Goal: Transaction & Acquisition: Download file/media

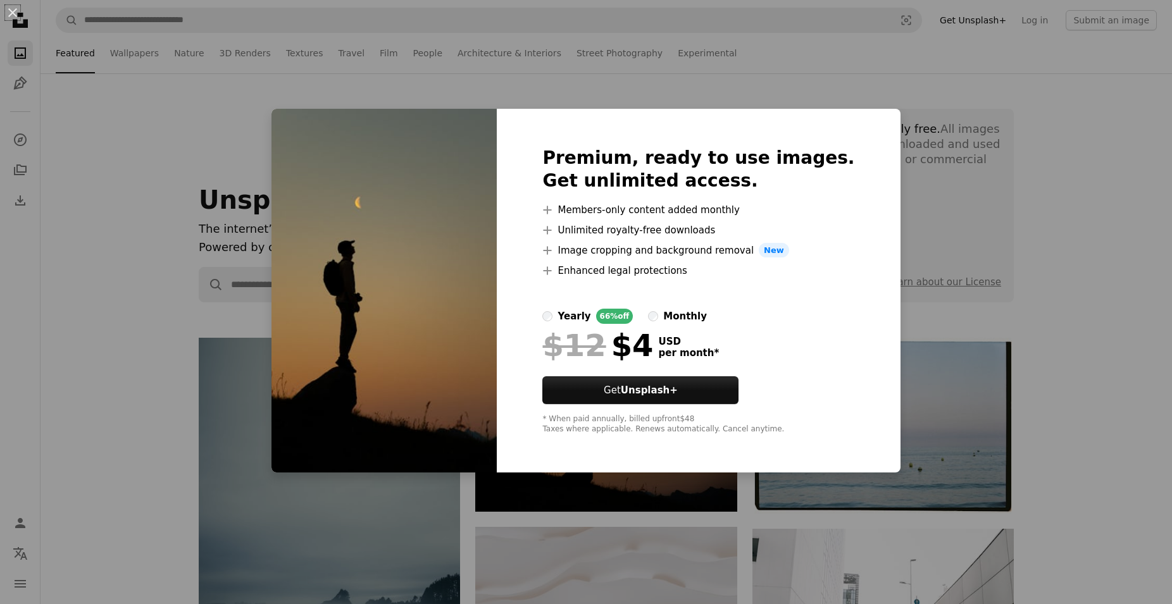
click at [914, 229] on div "An X shape Premium, ready to use images. Get unlimited access. A plus sign Memb…" at bounding box center [586, 302] width 1172 height 604
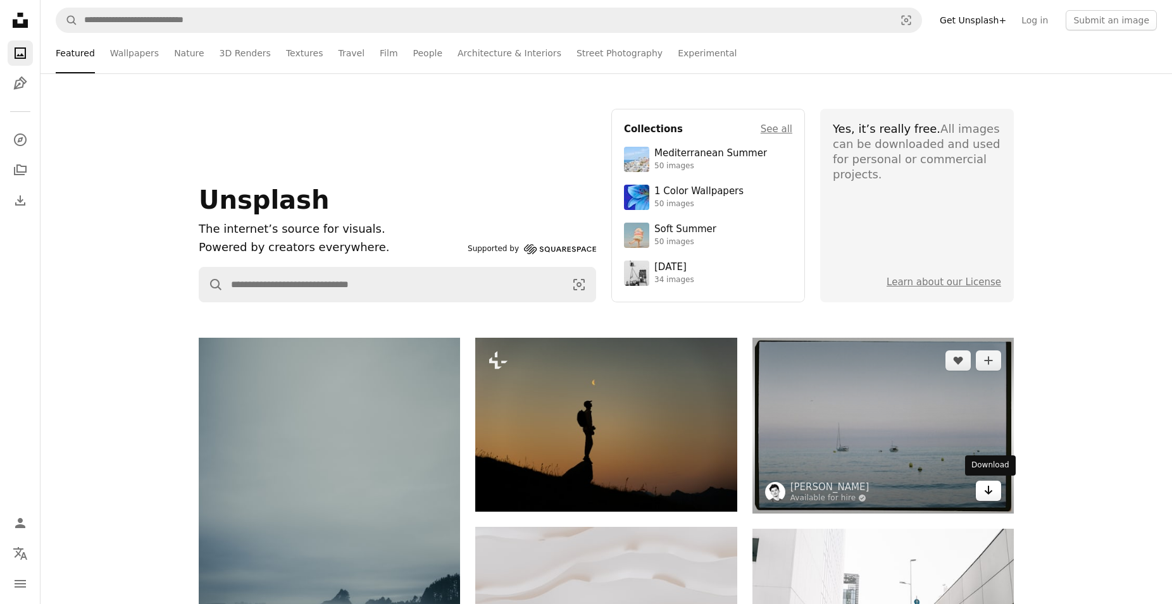
click at [995, 490] on link "Arrow pointing down" at bounding box center [988, 491] width 25 height 20
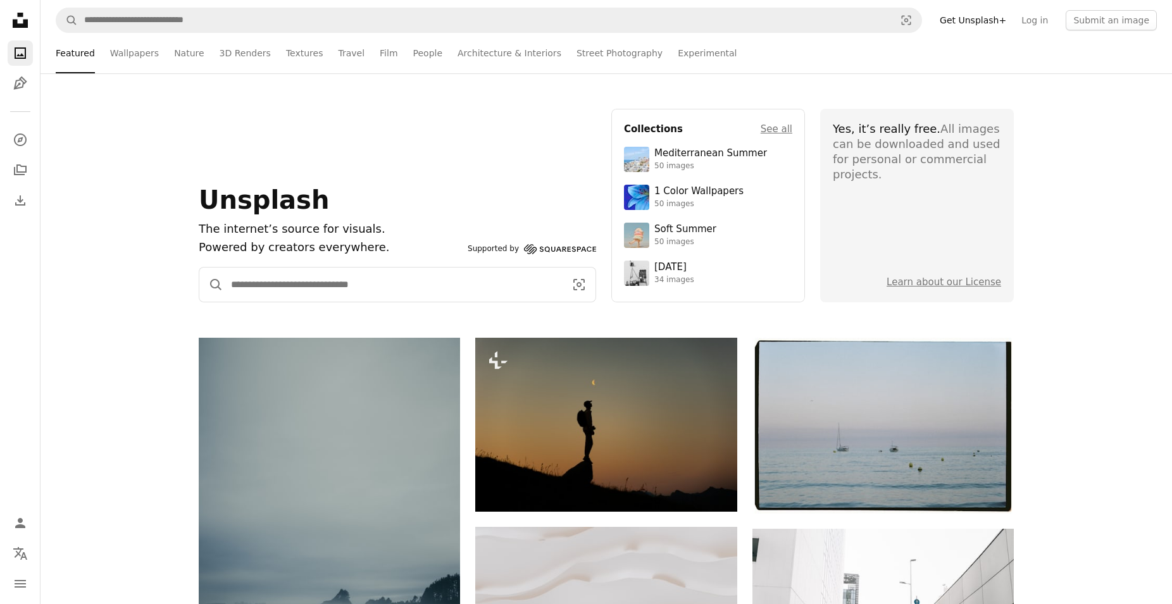
click at [410, 282] on input "Find visuals sitewide" at bounding box center [392, 285] width 339 height 34
type input "*******"
click at [199, 268] on button "A magnifying glass" at bounding box center [211, 285] width 24 height 34
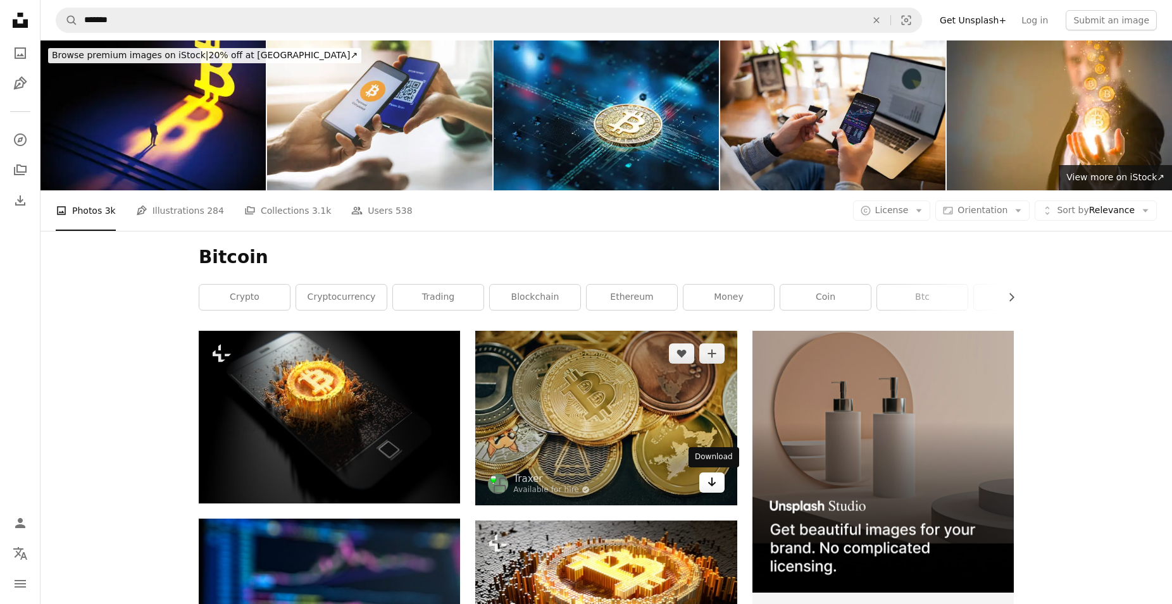
click at [709, 486] on icon "Arrow pointing down" at bounding box center [712, 481] width 10 height 15
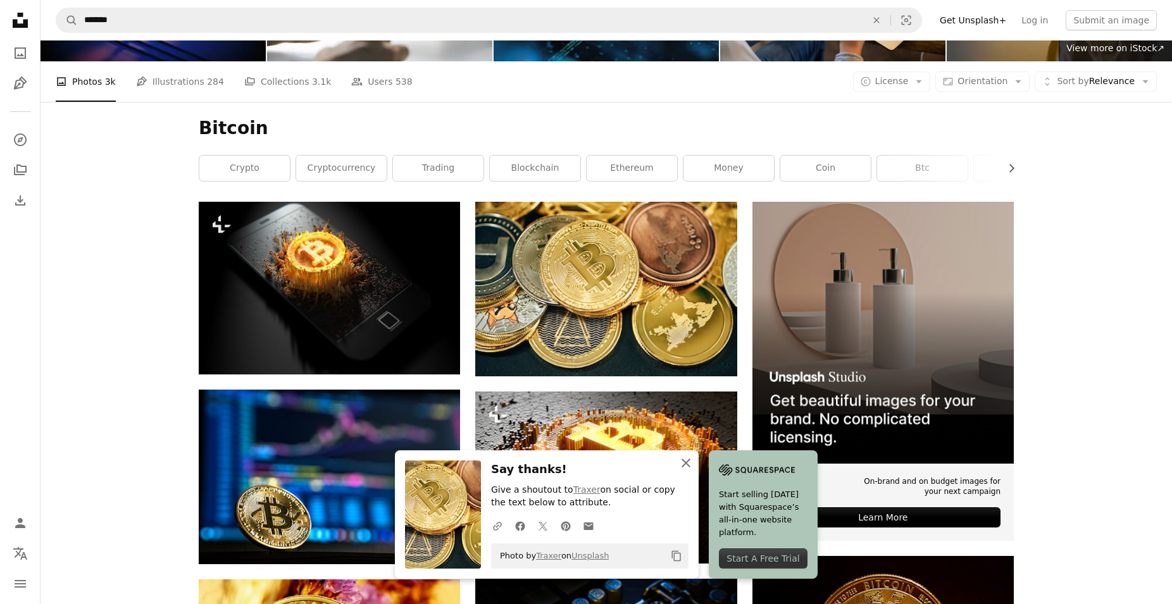
click at [685, 464] on icon "button" at bounding box center [685, 463] width 9 height 9
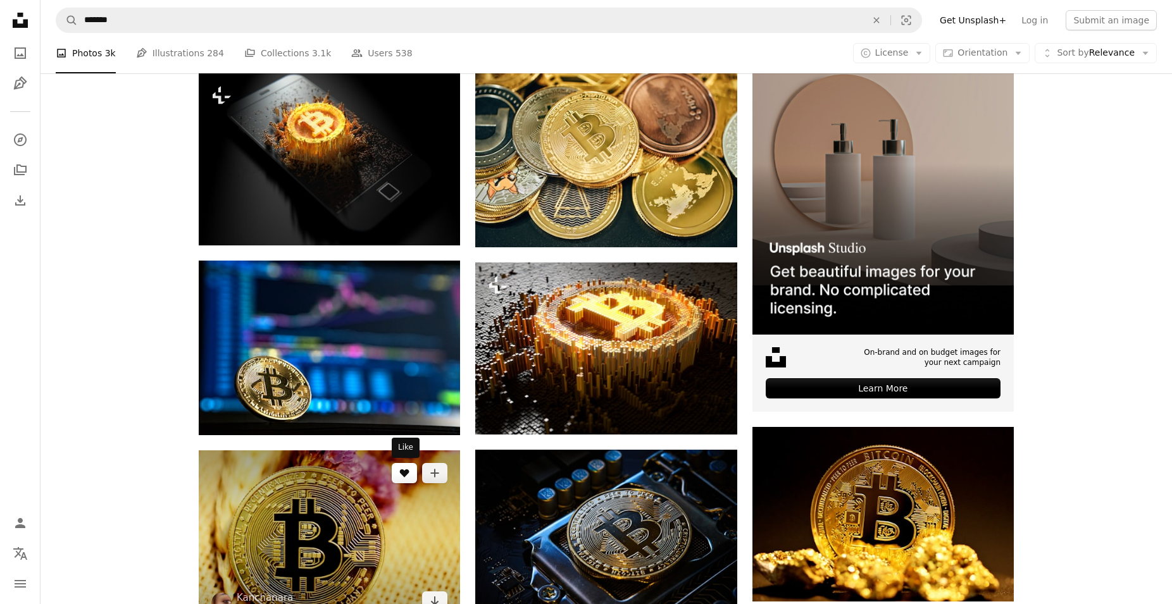
scroll to position [387, 0]
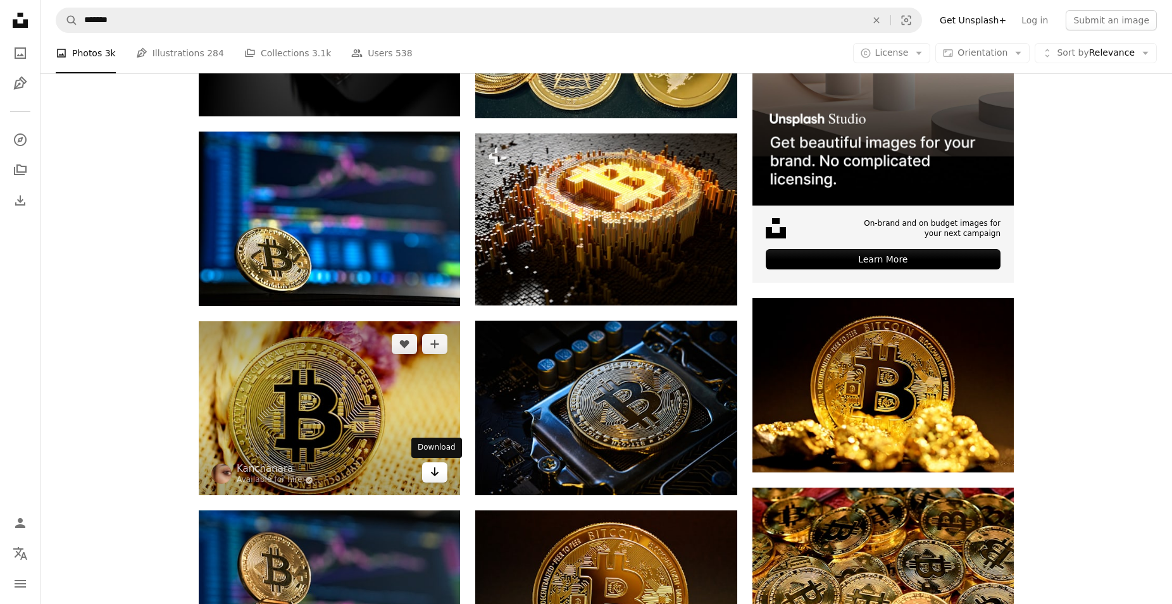
click at [430, 471] on icon "Arrow pointing down" at bounding box center [435, 471] width 10 height 15
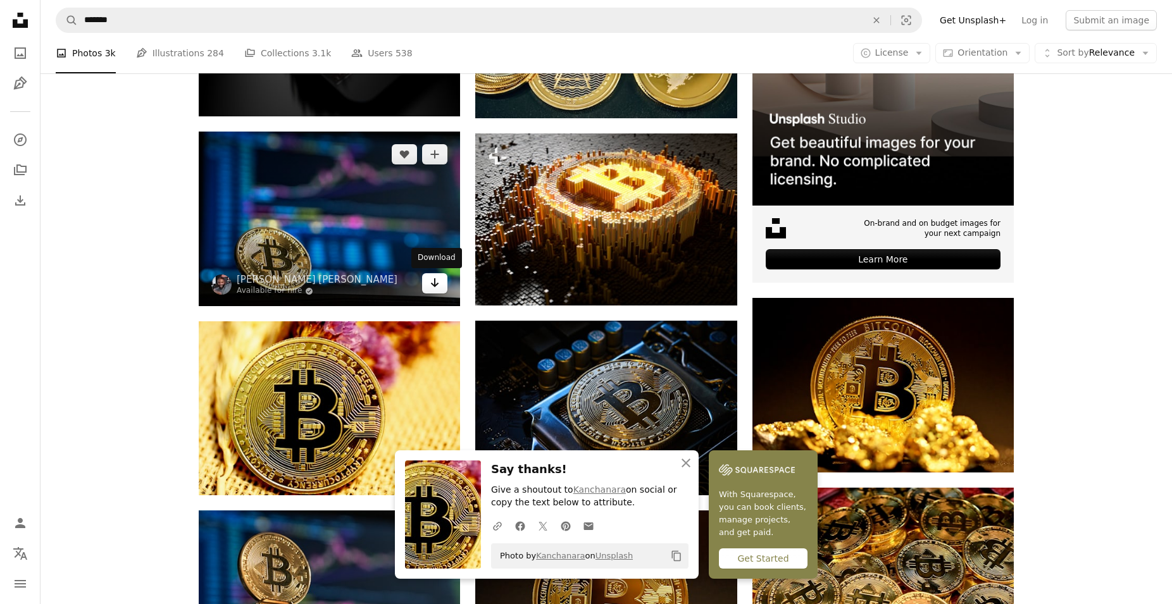
click at [437, 286] on icon "Arrow pointing down" at bounding box center [435, 282] width 10 height 15
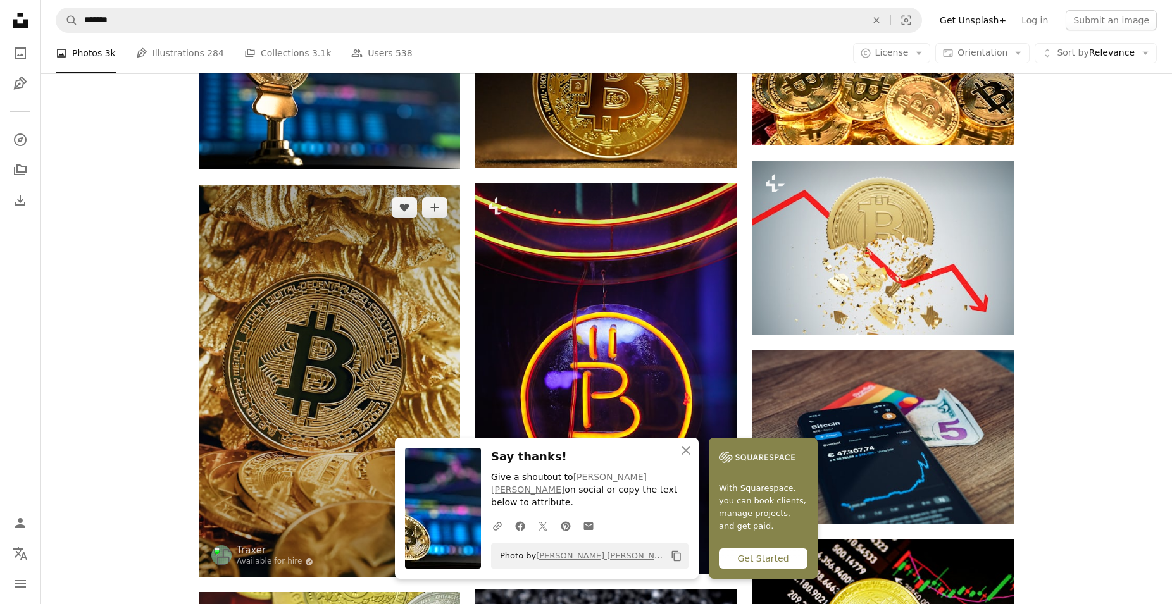
scroll to position [1032, 0]
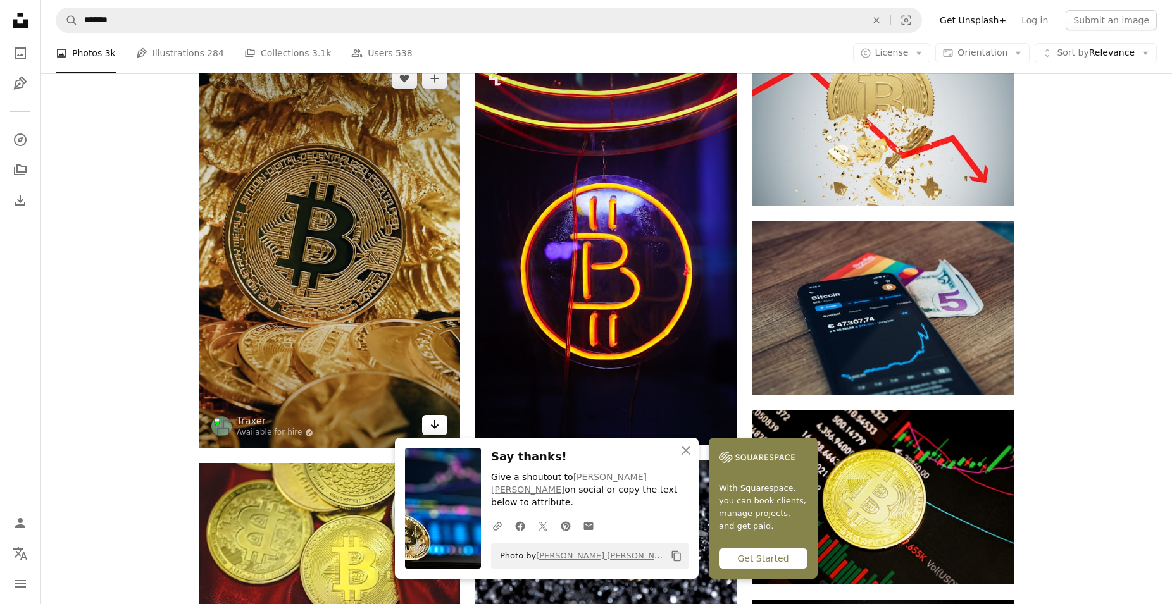
click at [442, 427] on link "Arrow pointing down" at bounding box center [434, 425] width 25 height 20
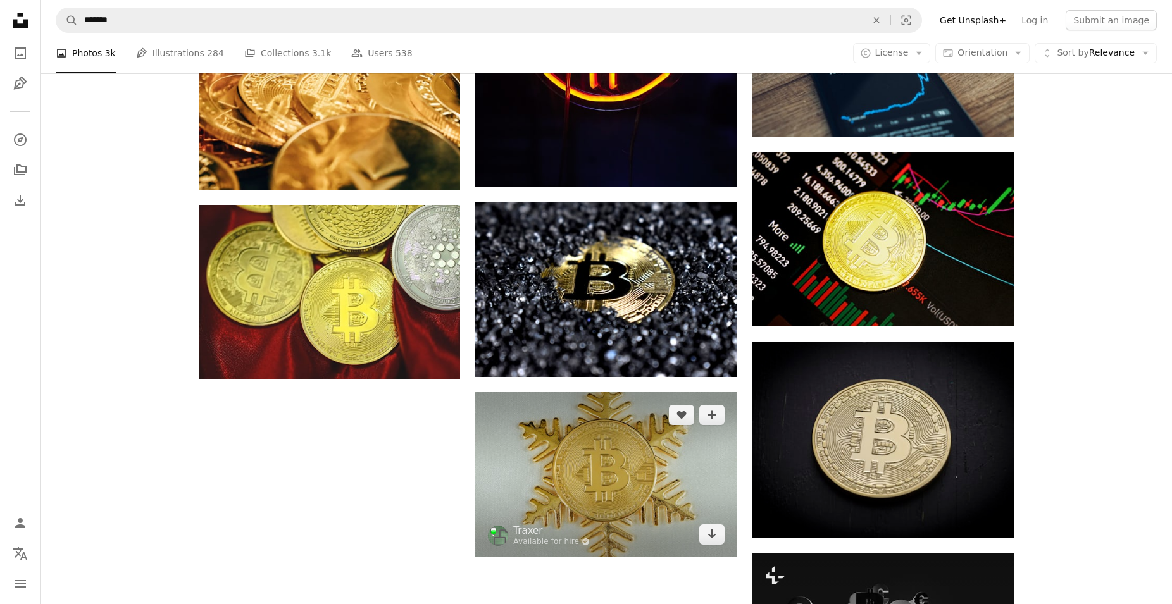
scroll to position [1484, 0]
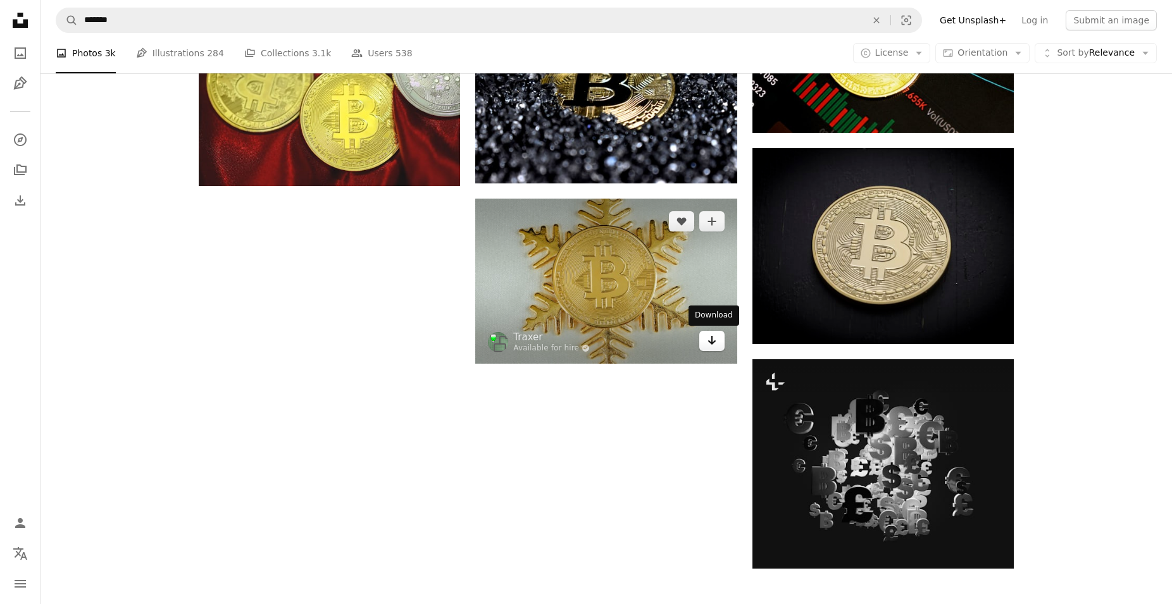
click at [707, 344] on icon "Arrow pointing down" at bounding box center [712, 340] width 10 height 15
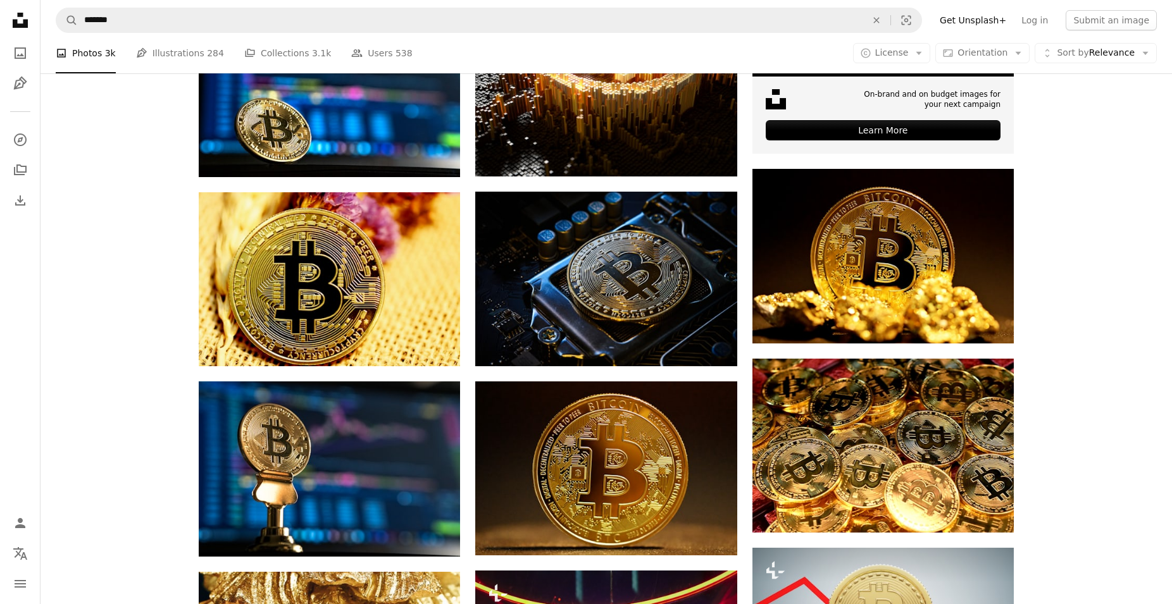
scroll to position [0, 0]
